Goal: Task Accomplishment & Management: Complete application form

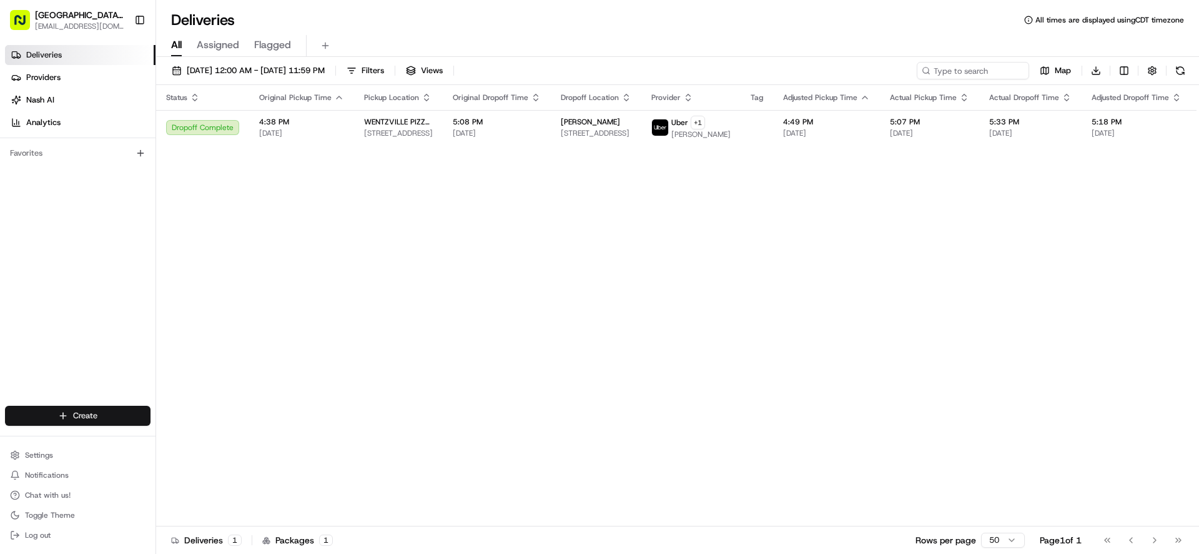
click at [91, 411] on html "Pizza Ranch - [GEOGRAPHIC_DATA], [GEOGRAPHIC_DATA] [EMAIL_ADDRESS][DOMAIN_NAME]…" at bounding box center [599, 277] width 1199 height 554
click at [202, 435] on link "Delivery" at bounding box center [225, 438] width 139 height 22
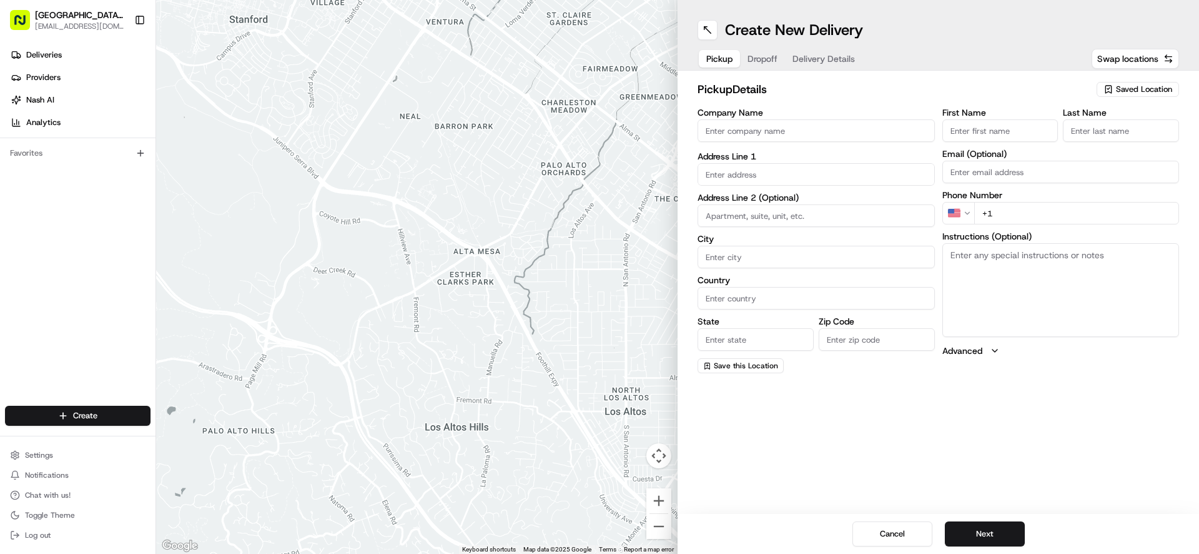
click at [766, 139] on input "Company Name" at bounding box center [816, 130] width 237 height 22
type input "WENTZVILLE PIZZA RANCH"
type input "[STREET_ADDRESS]"
type input "[GEOGRAPHIC_DATA]"
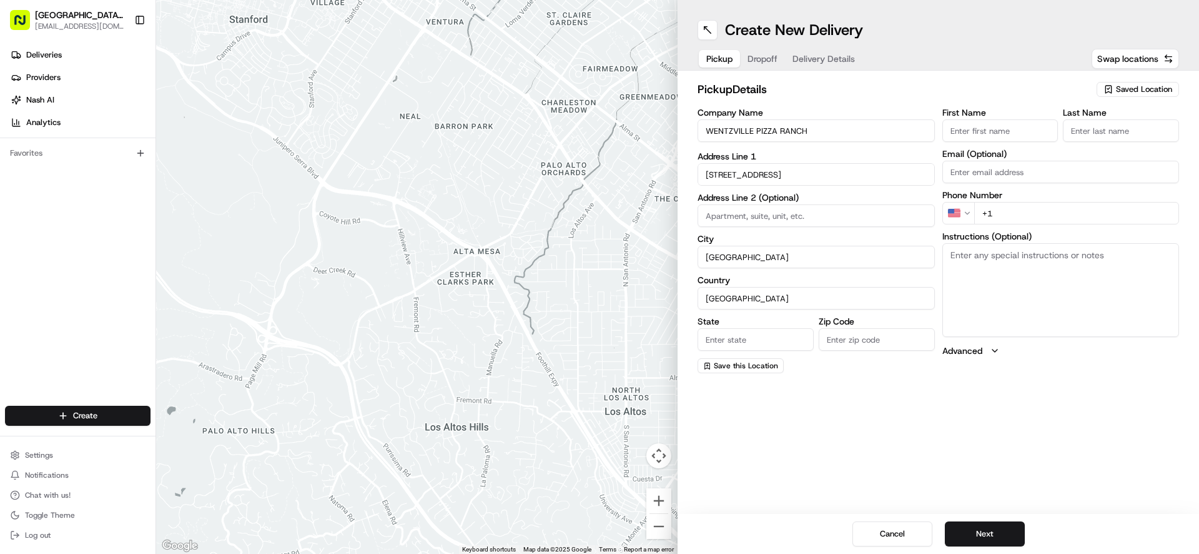
type input "MO"
type input "63385-3405"
type input "[GEOGRAPHIC_DATA]"
type input "Ranch"
type input "[EMAIL_ADDRESS][DOMAIN_NAME]"
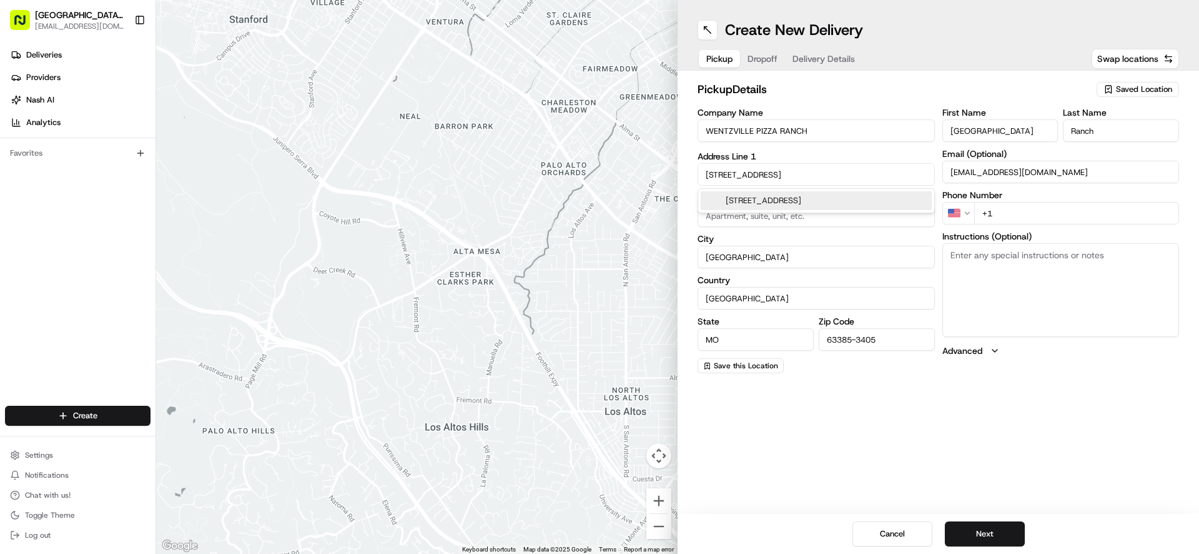
click at [1013, 207] on input "+1" at bounding box center [1078, 213] width 206 height 22
type input "[PHONE_NUMBER]"
click at [1042, 267] on textarea "Instructions (Optional)" at bounding box center [1061, 290] width 237 height 94
paste textarea "Please pick up order inside Carry Out door"
type textarea "Please pick up order inside Carry Out door"
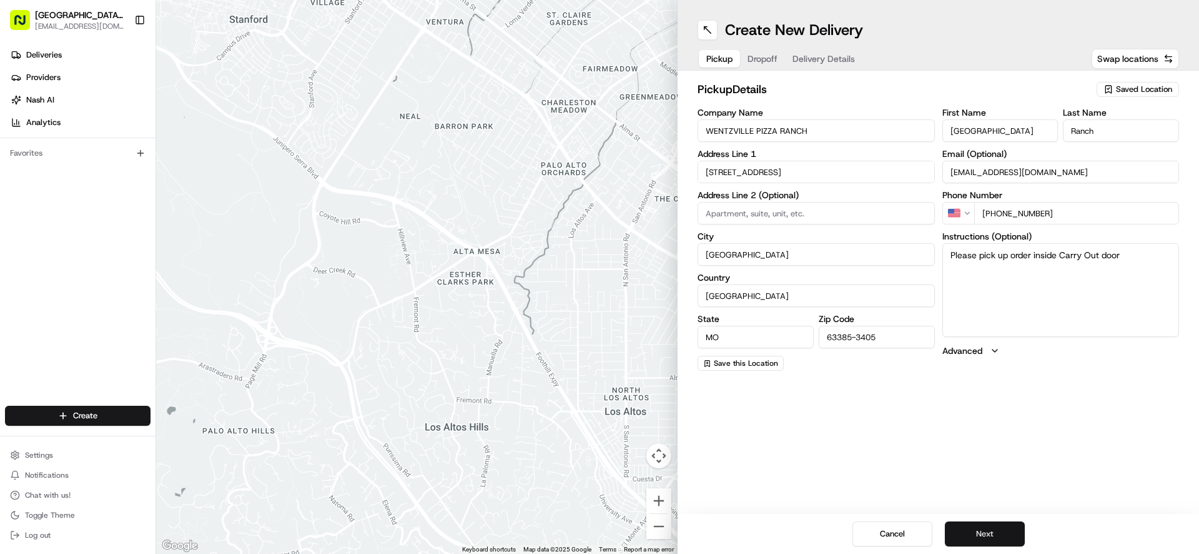
click at [976, 536] on button "Next" at bounding box center [985, 533] width 80 height 25
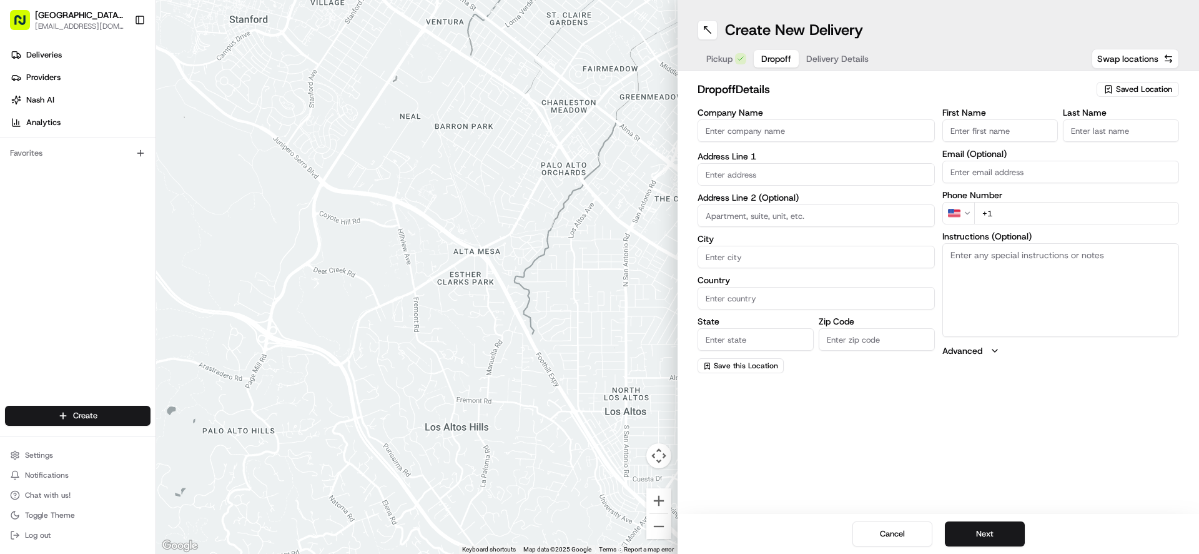
click at [972, 131] on input "First Name" at bounding box center [1001, 130] width 116 height 22
type input "[PERSON_NAME]"
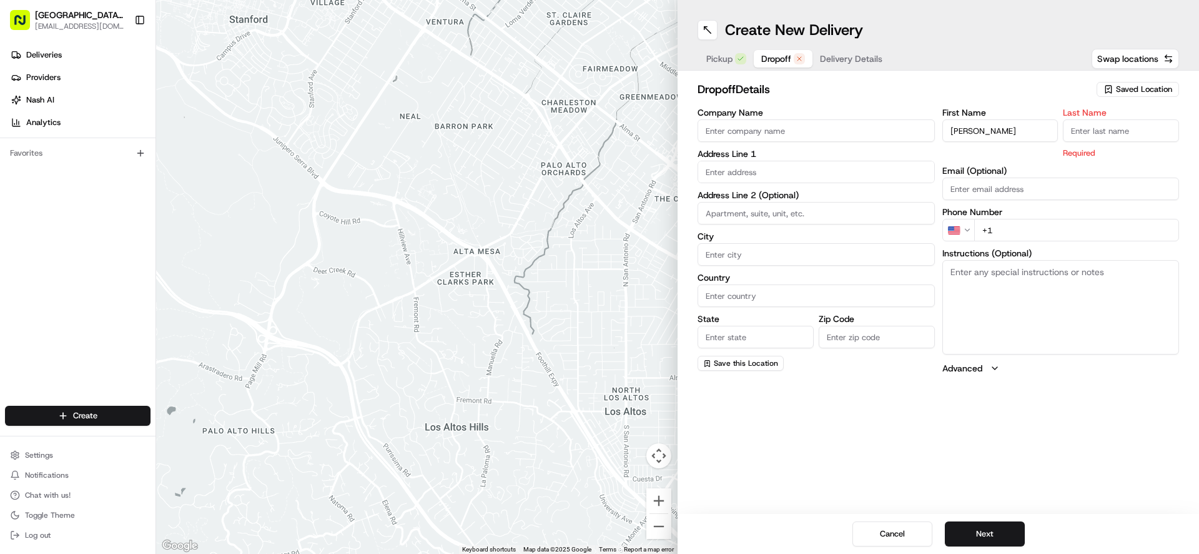
click at [1083, 138] on input "Last Name" at bounding box center [1121, 130] width 116 height 22
type input "L"
click at [720, 171] on input "text" at bounding box center [816, 172] width 237 height 22
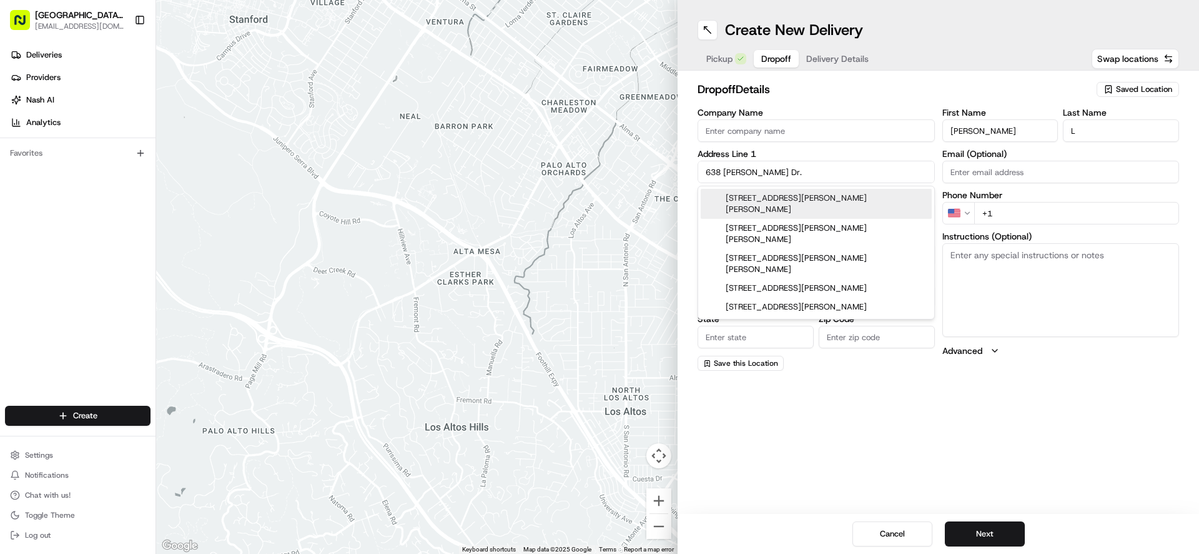
click at [811, 203] on div "[STREET_ADDRESS][PERSON_NAME][PERSON_NAME]" at bounding box center [816, 204] width 231 height 30
type input "[STREET_ADDRESS][PERSON_NAME][PERSON_NAME]"
type input "[GEOGRAPHIC_DATA]"
type input "MO"
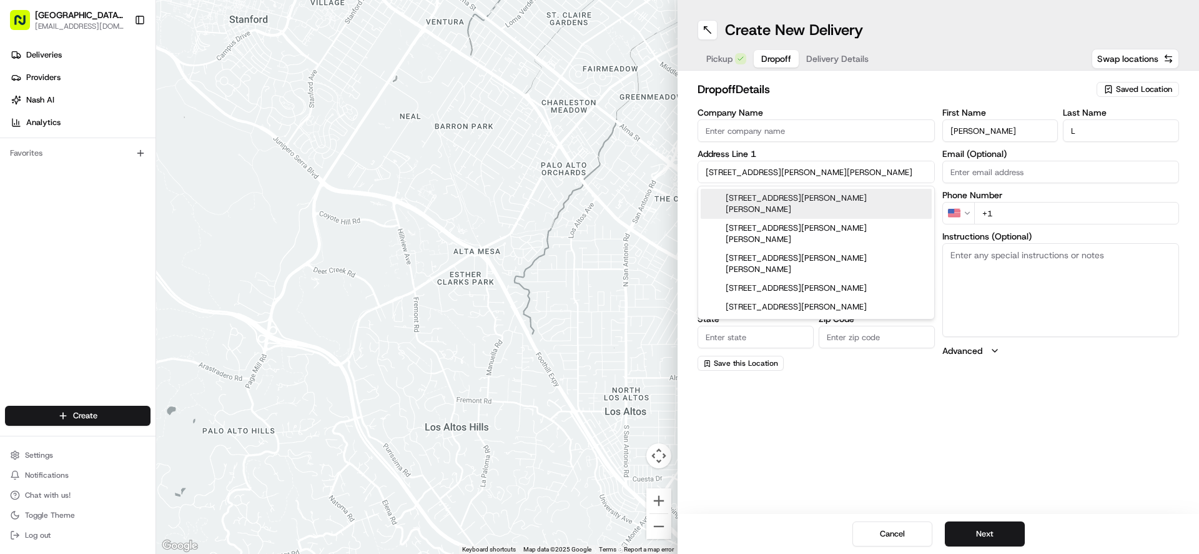
type input "63385"
type input "[STREET_ADDRESS][PERSON_NAME]"
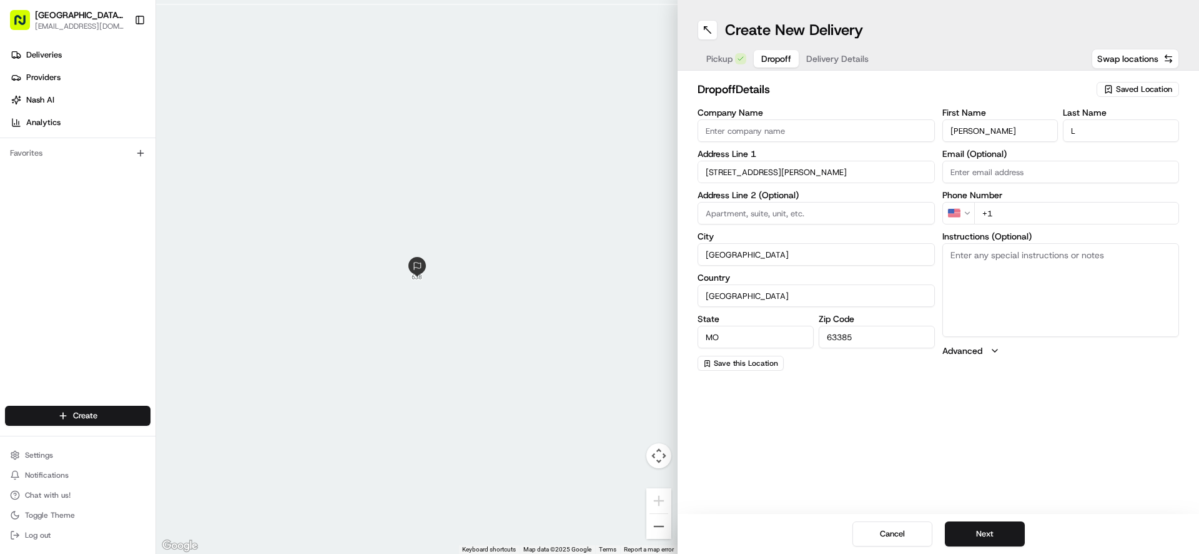
click at [1010, 215] on input "+1" at bounding box center [1078, 213] width 206 height 22
type input "[PHONE_NUMBER]"
click at [980, 538] on button "Next" at bounding box center [985, 533] width 80 height 25
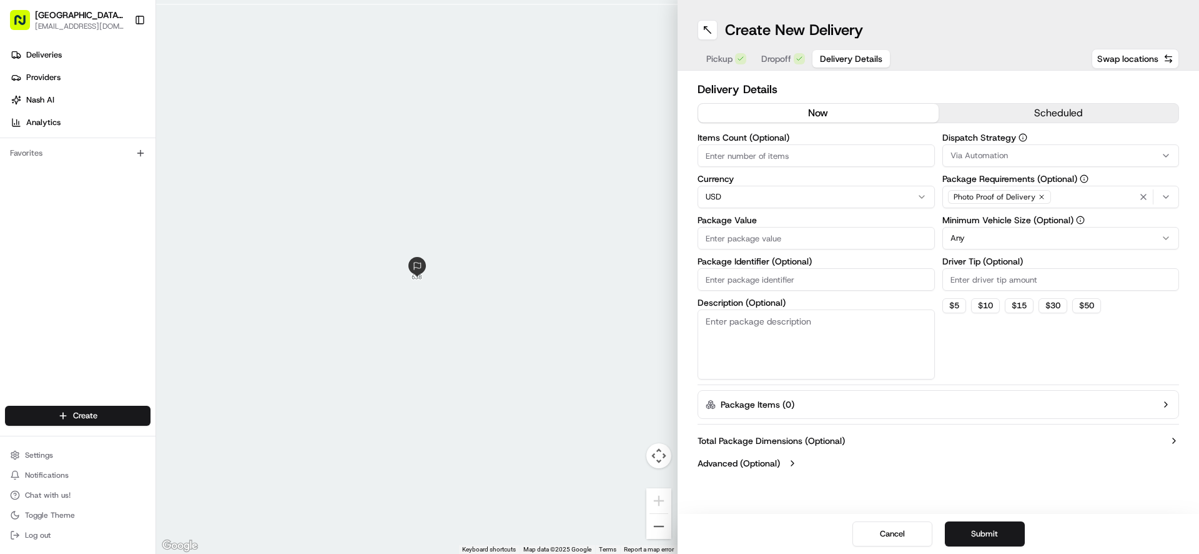
click at [731, 236] on input "Package Value" at bounding box center [816, 238] width 237 height 22
type input "38.97"
click at [1026, 277] on input "Driver Tip (Optional)" at bounding box center [1061, 279] width 237 height 22
click at [1167, 196] on icon "button" at bounding box center [1166, 197] width 10 height 10
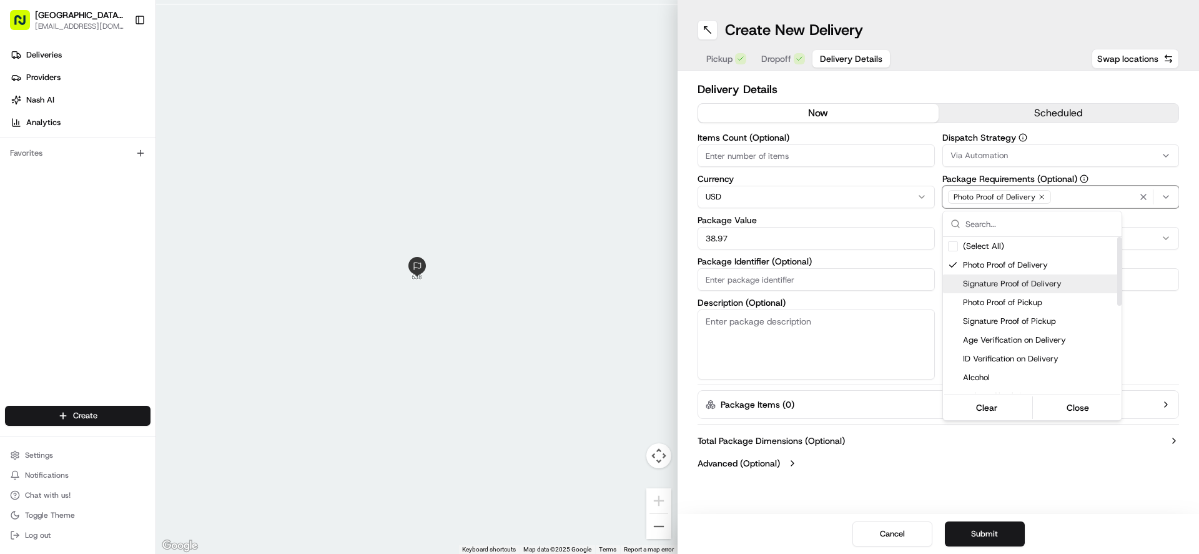
click at [958, 284] on div "Signature Proof of Delivery" at bounding box center [1032, 283] width 179 height 19
click at [954, 266] on div "Suggestions" at bounding box center [953, 265] width 10 height 10
click at [1055, 452] on html "Pizza Ranch - [GEOGRAPHIC_DATA], [GEOGRAPHIC_DATA] [EMAIL_ADDRESS][DOMAIN_NAME]…" at bounding box center [599, 277] width 1199 height 554
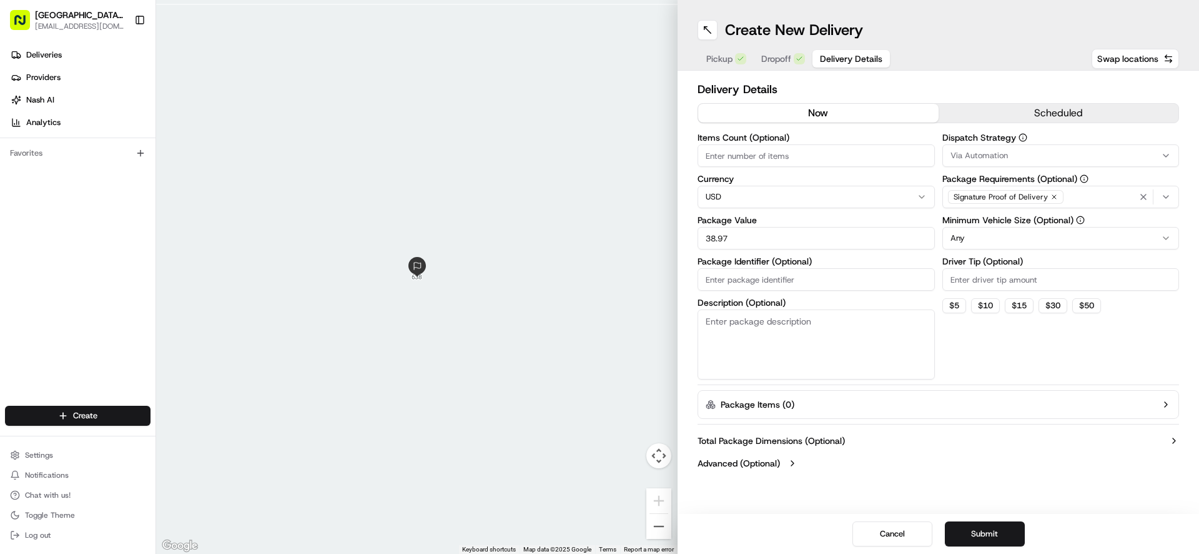
click at [978, 276] on input "Driver Tip (Optional)" at bounding box center [1061, 279] width 237 height 22
type input "11.99"
click at [981, 529] on button "Submit" at bounding box center [985, 533] width 80 height 25
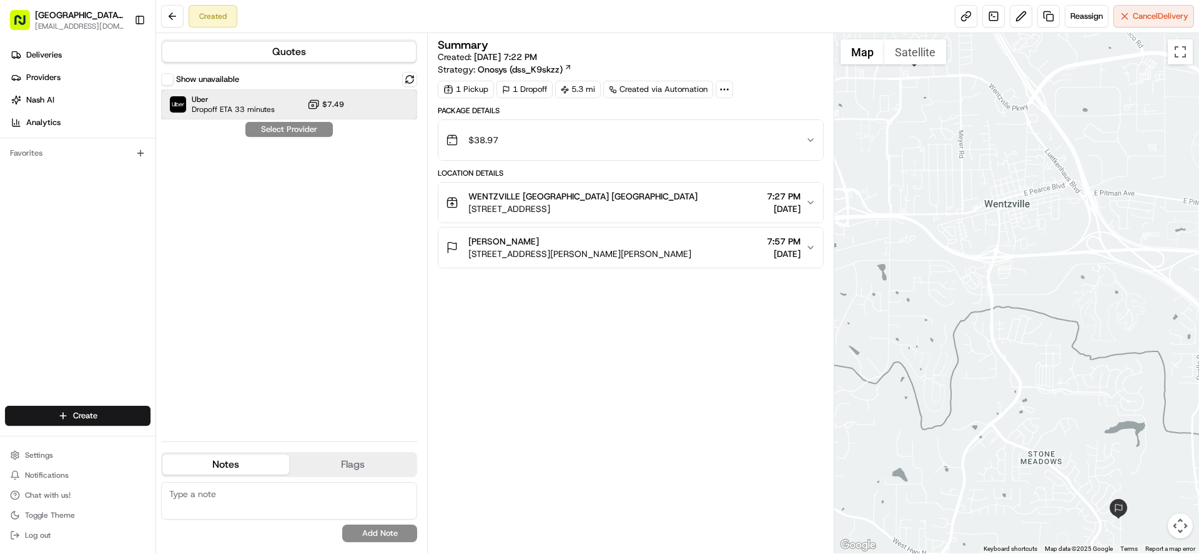
click at [362, 108] on div "Uber Dropoff ETA 33 minutes $7.49" at bounding box center [289, 104] width 256 height 30
click at [294, 132] on button "Assign Provider" at bounding box center [289, 129] width 89 height 15
